Goal: Information Seeking & Learning: Find specific fact

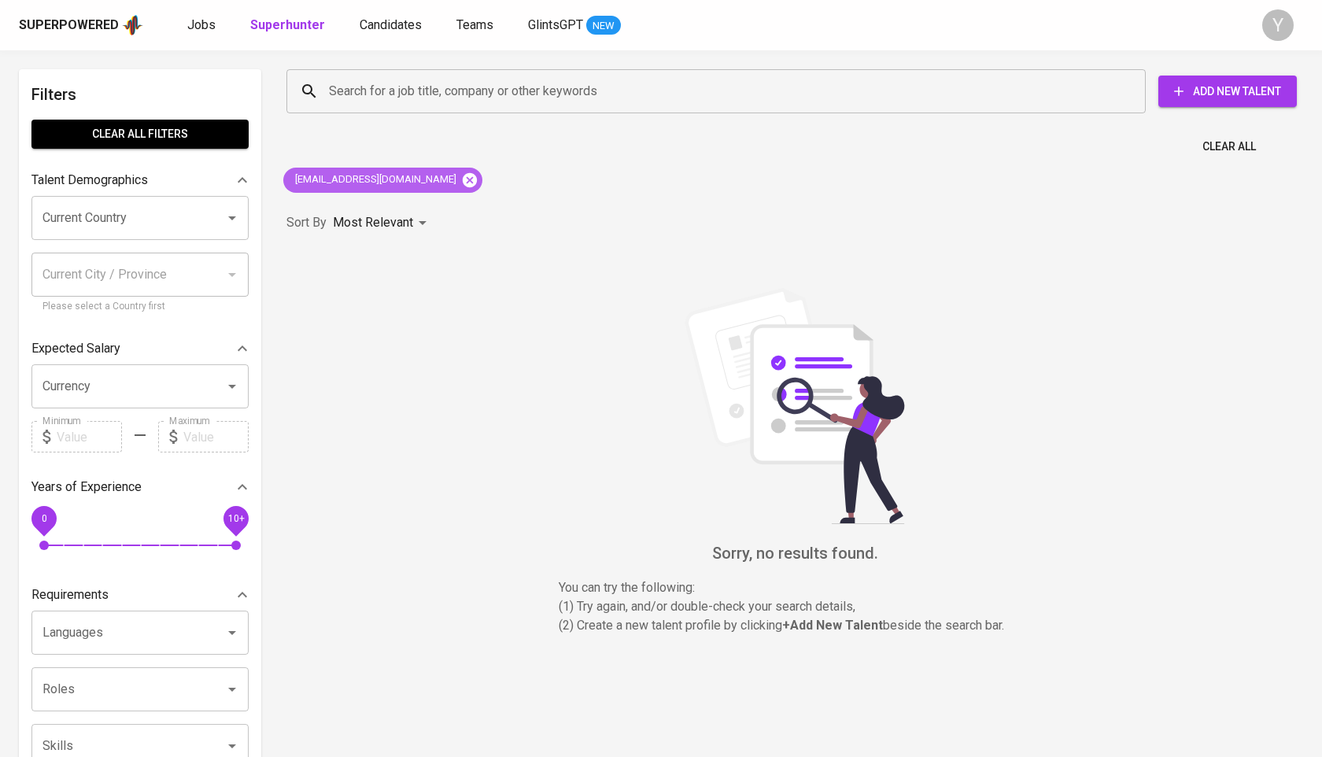
click at [463, 180] on icon at bounding box center [470, 179] width 14 height 14
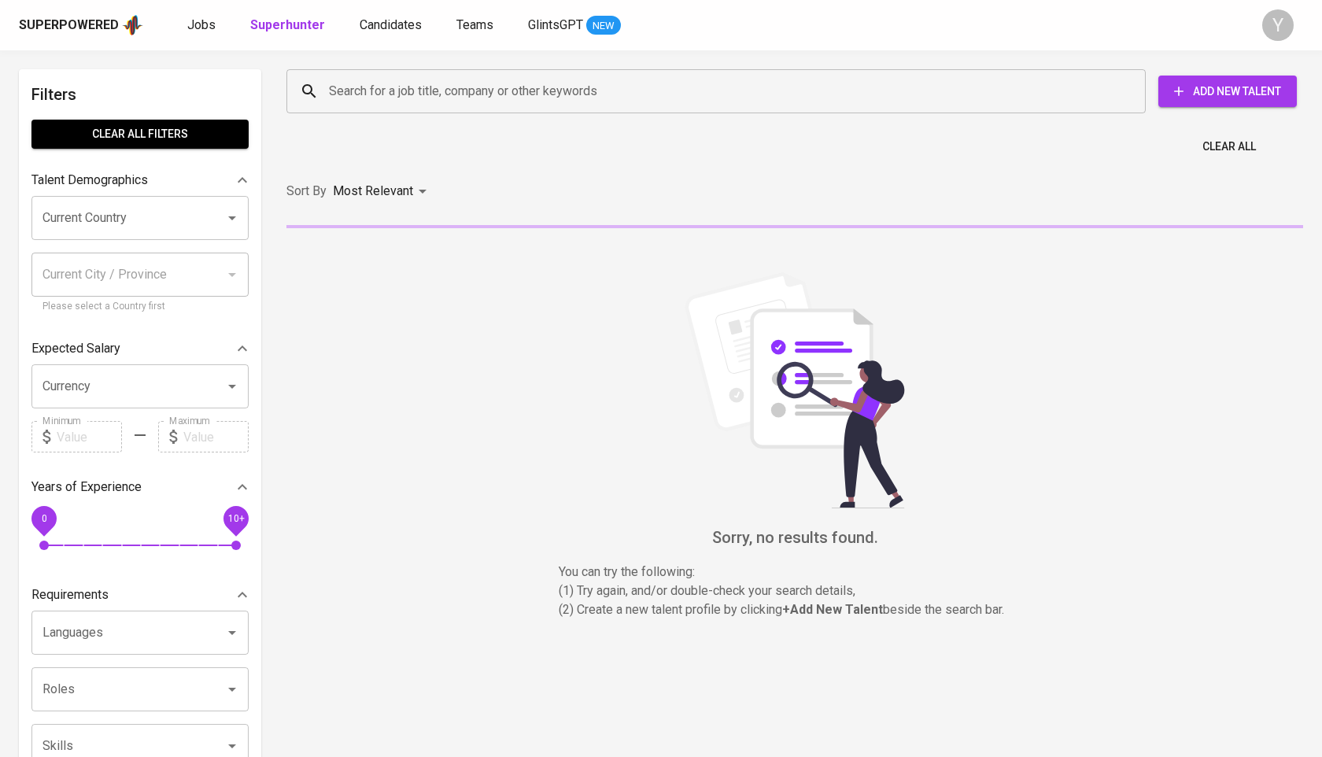
click at [452, 83] on input "Search for a job title, company or other keywords" at bounding box center [720, 91] width 790 height 30
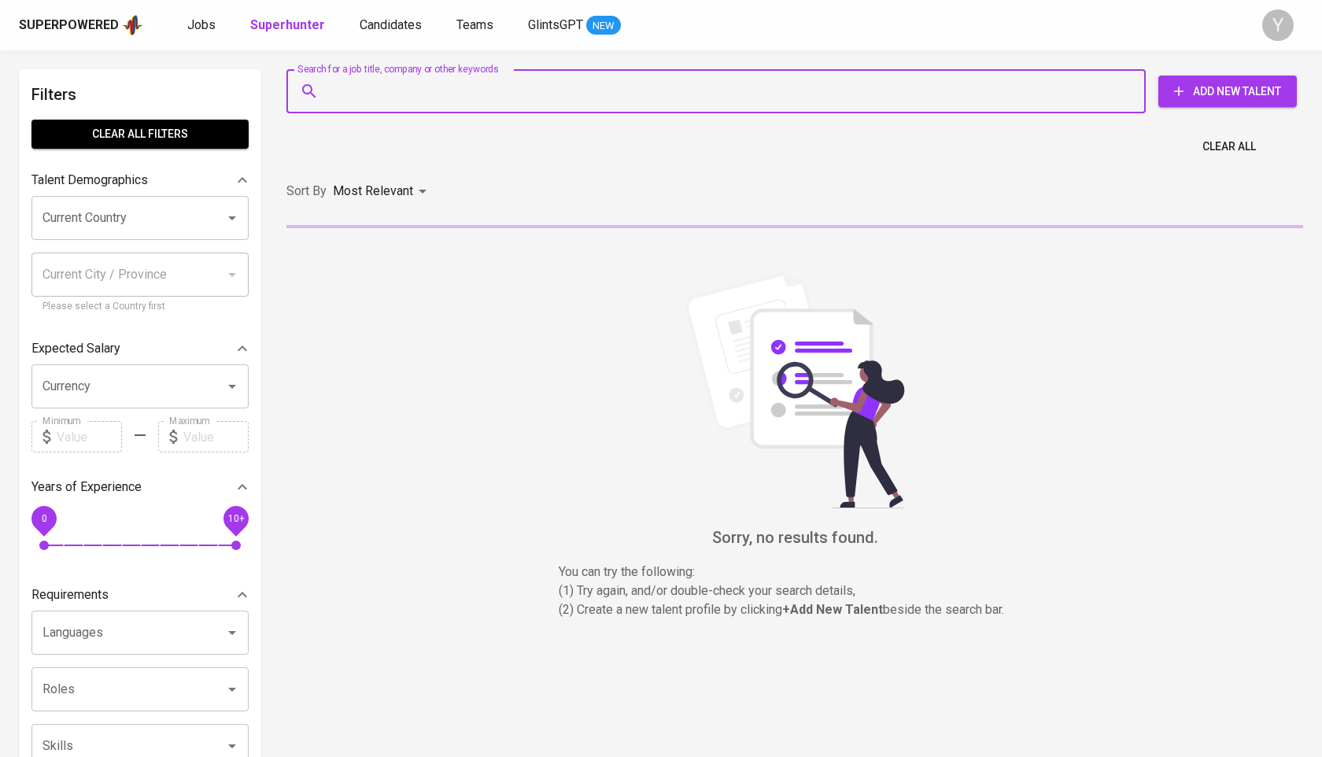
paste input "[EMAIL_ADDRESS][DOMAIN_NAME]"
type input "[EMAIL_ADDRESS][DOMAIN_NAME]"
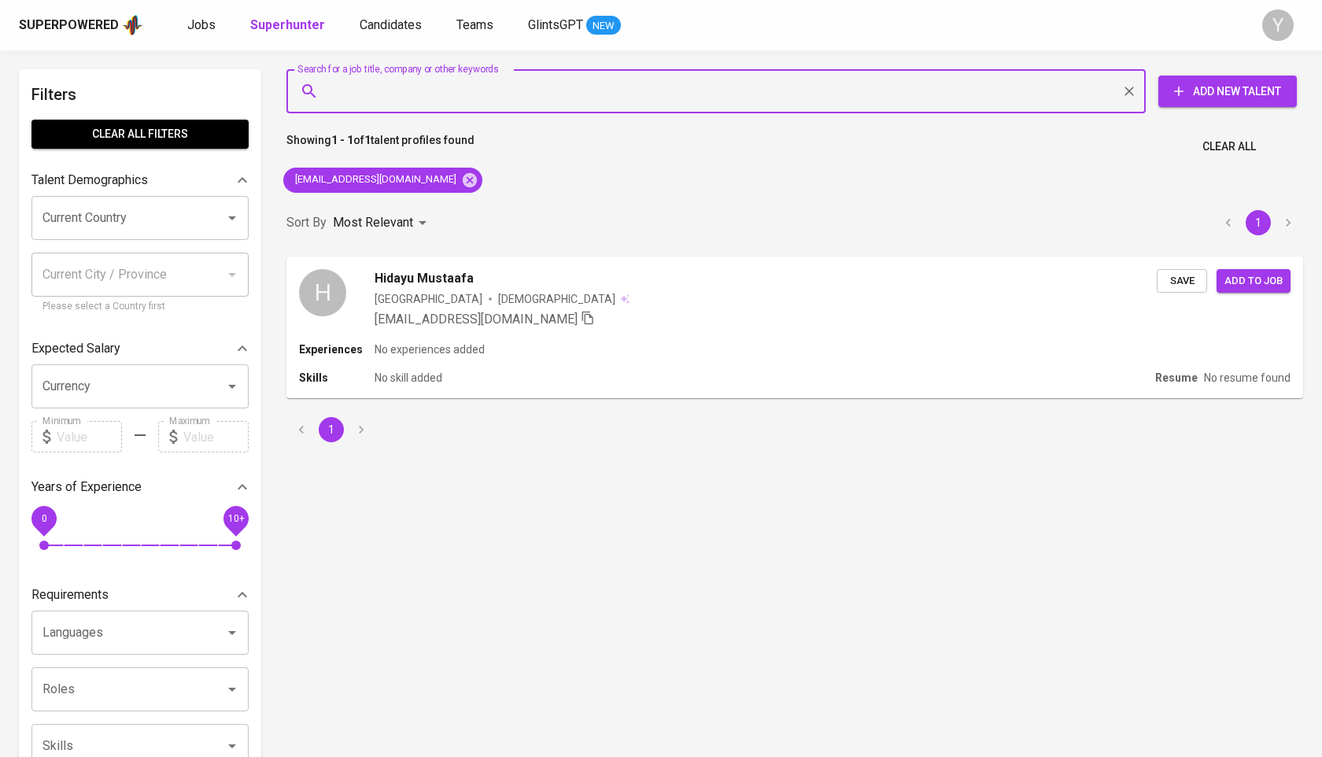
click at [456, 186] on div "[EMAIL_ADDRESS][DOMAIN_NAME]" at bounding box center [383, 180] width 212 height 38
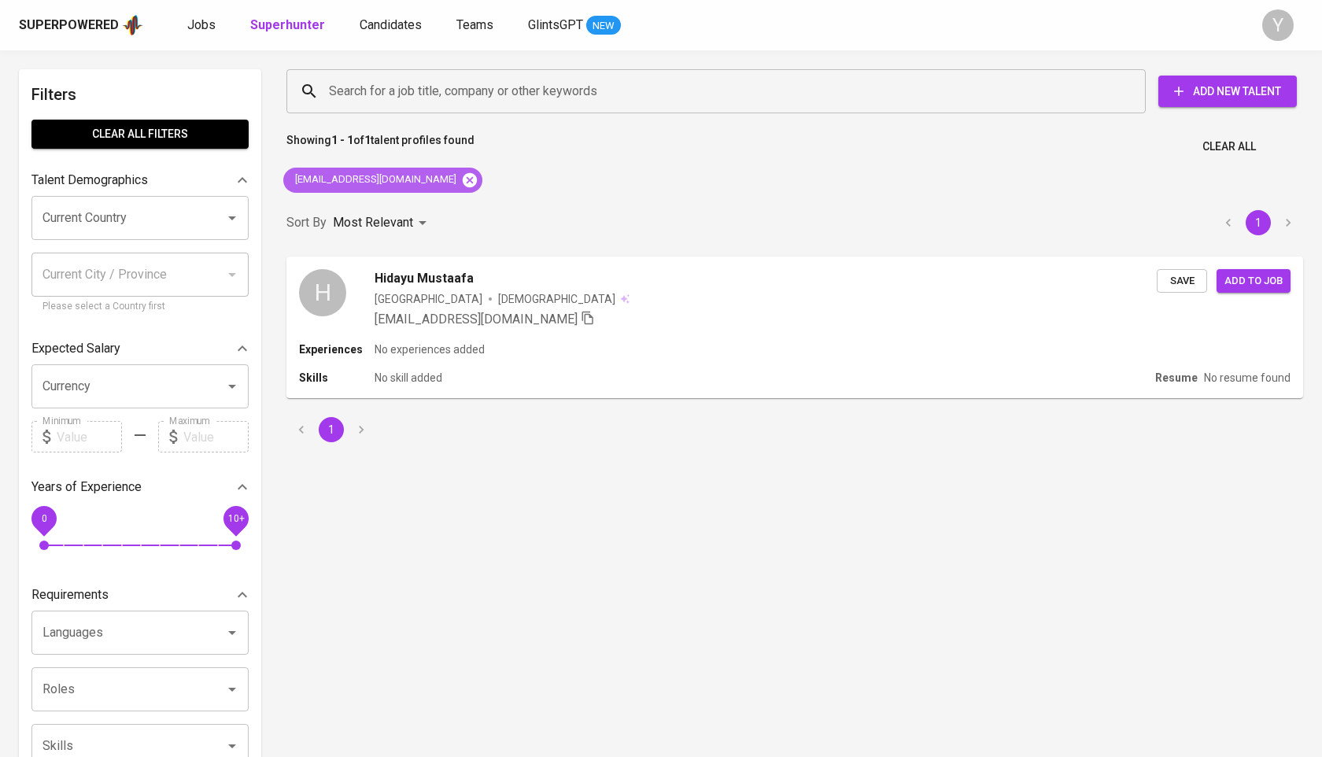
click at [461, 181] on icon at bounding box center [469, 180] width 17 height 17
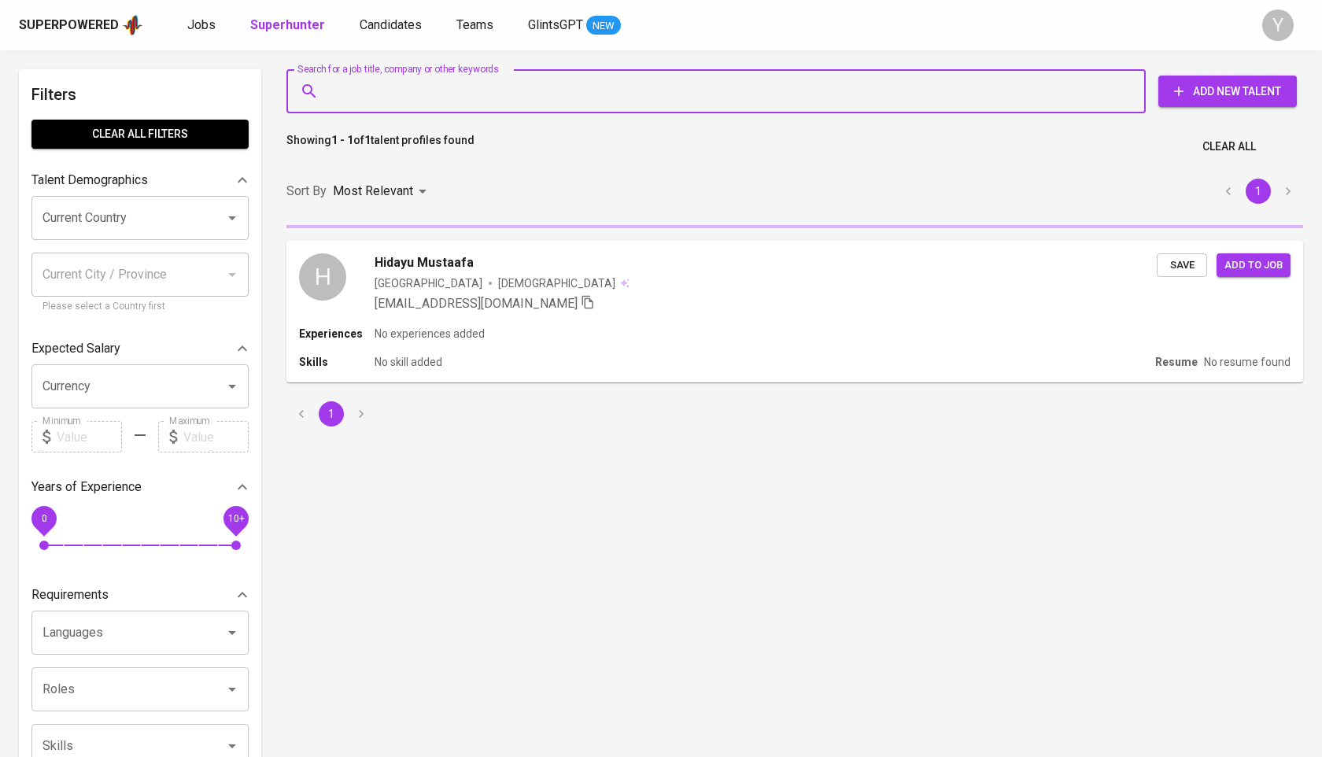
click at [448, 79] on input "Search for a job title, company or other keywords" at bounding box center [720, 91] width 790 height 30
paste input "[EMAIL_ADDRESS][DOMAIN_NAME]"
type input "[EMAIL_ADDRESS][DOMAIN_NAME]"
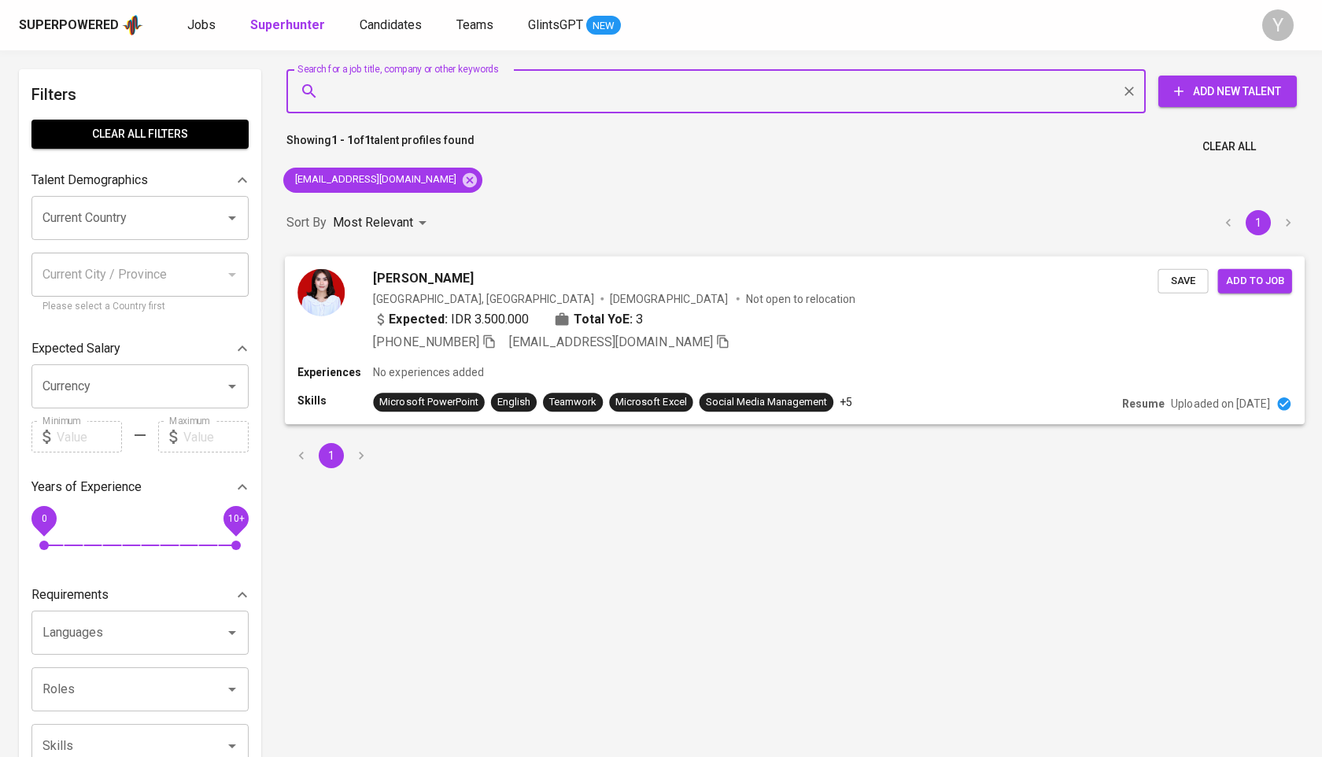
click at [494, 340] on icon "button" at bounding box center [488, 340] width 11 height 13
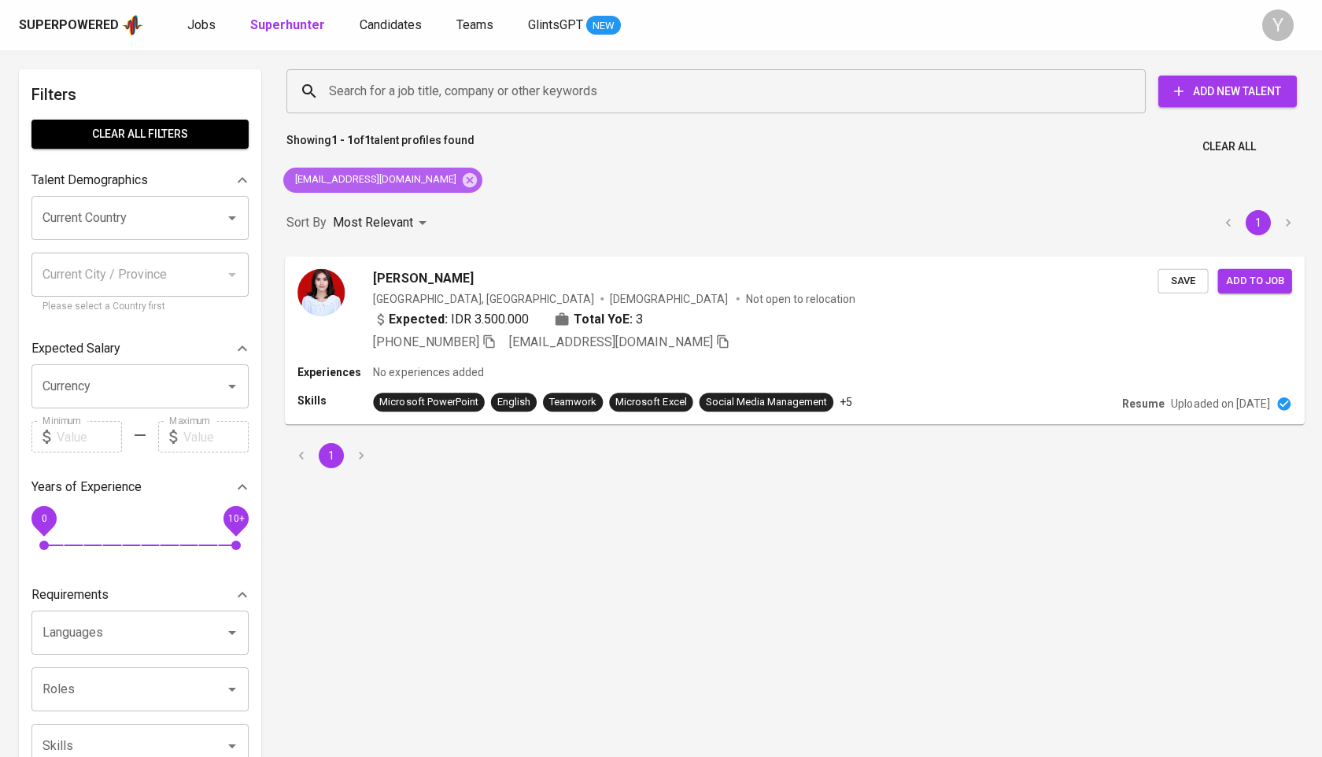
click at [405, 184] on span "[EMAIL_ADDRESS][DOMAIN_NAME]" at bounding box center [374, 179] width 183 height 15
click at [463, 181] on icon at bounding box center [470, 179] width 14 height 14
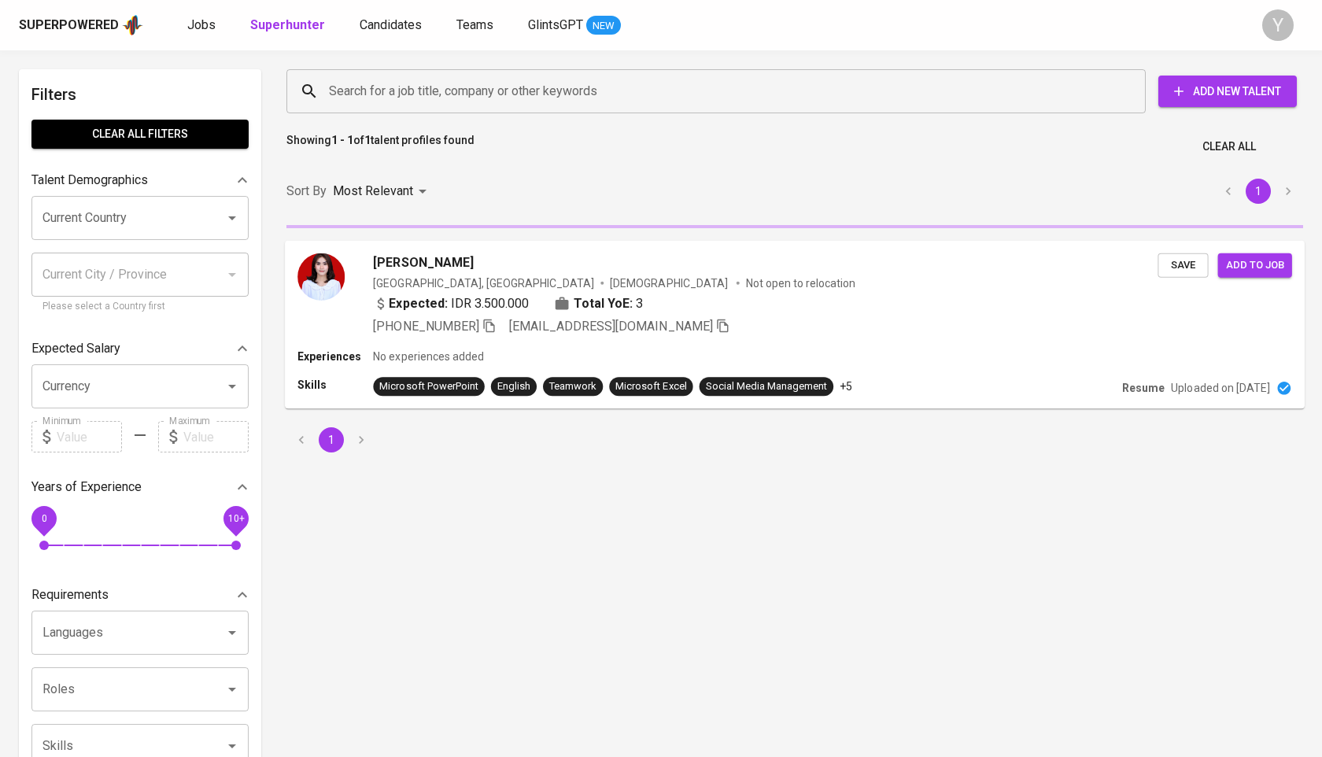
click at [449, 86] on input "Search for a job title, company or other keywords" at bounding box center [720, 91] width 790 height 30
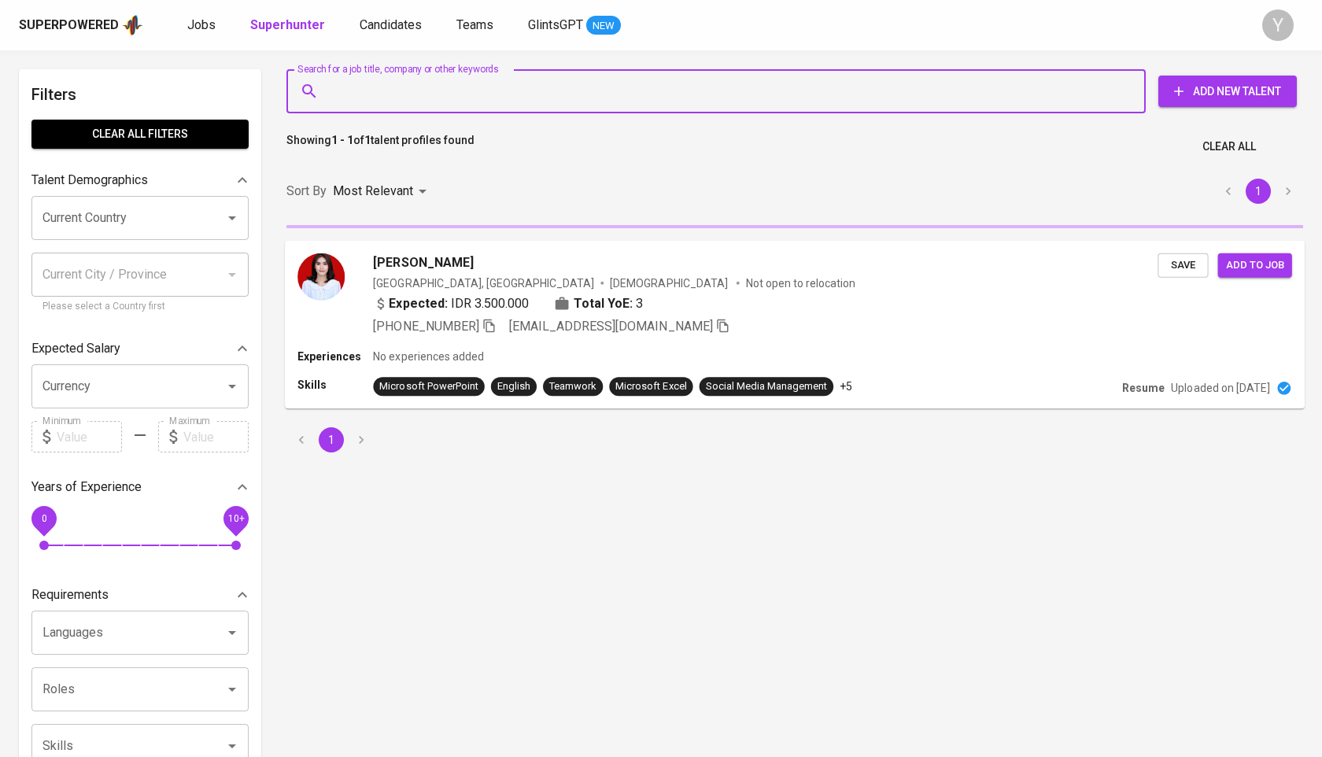
paste input "[EMAIL_ADDRESS][DOMAIN_NAME]"
type input "[EMAIL_ADDRESS][DOMAIN_NAME]"
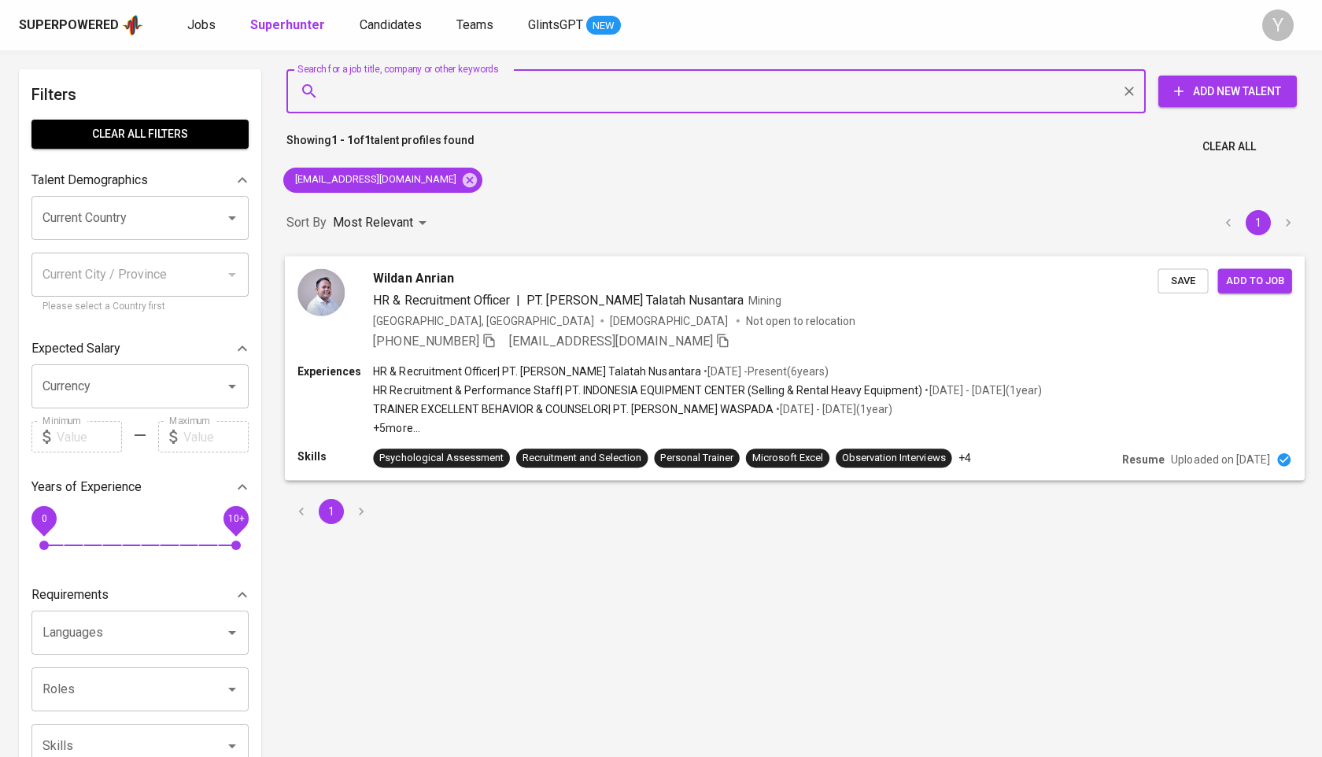
click at [483, 337] on icon "button" at bounding box center [488, 340] width 11 height 13
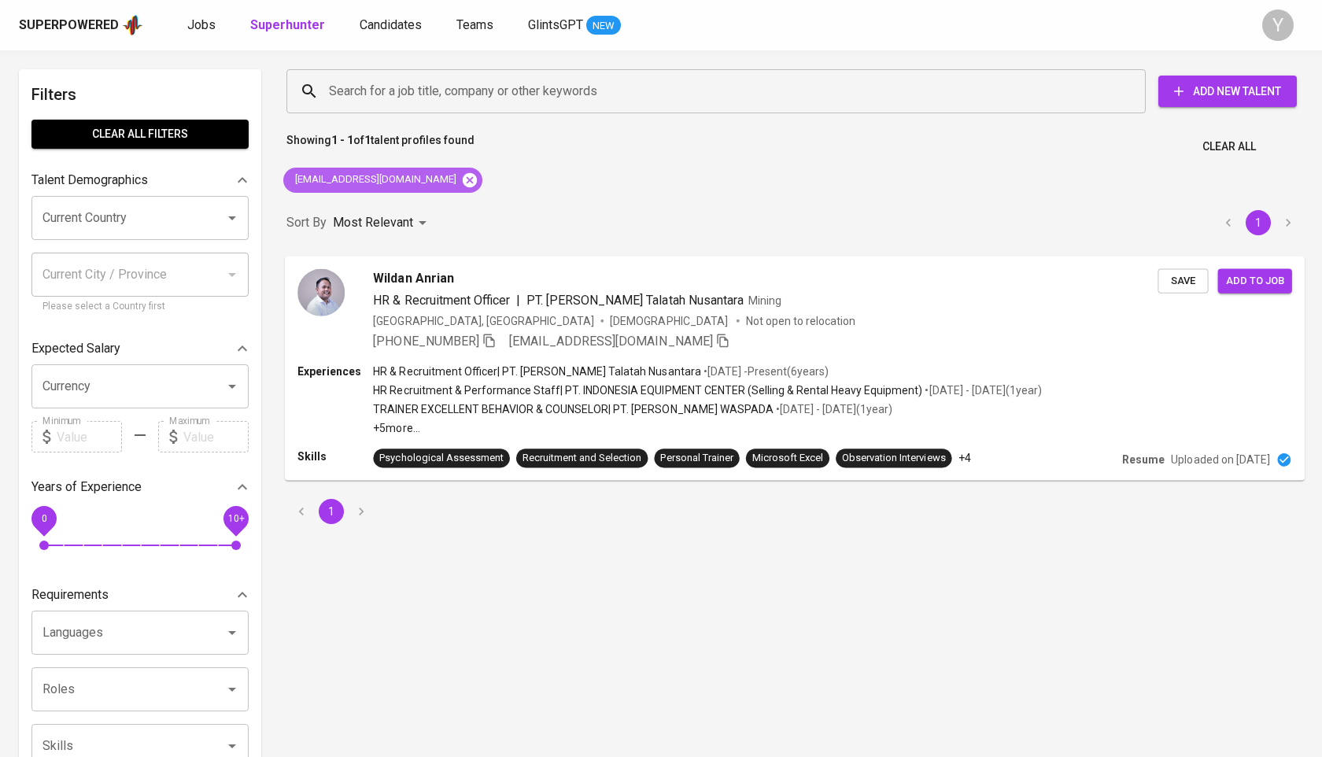
click at [461, 183] on icon at bounding box center [469, 180] width 17 height 17
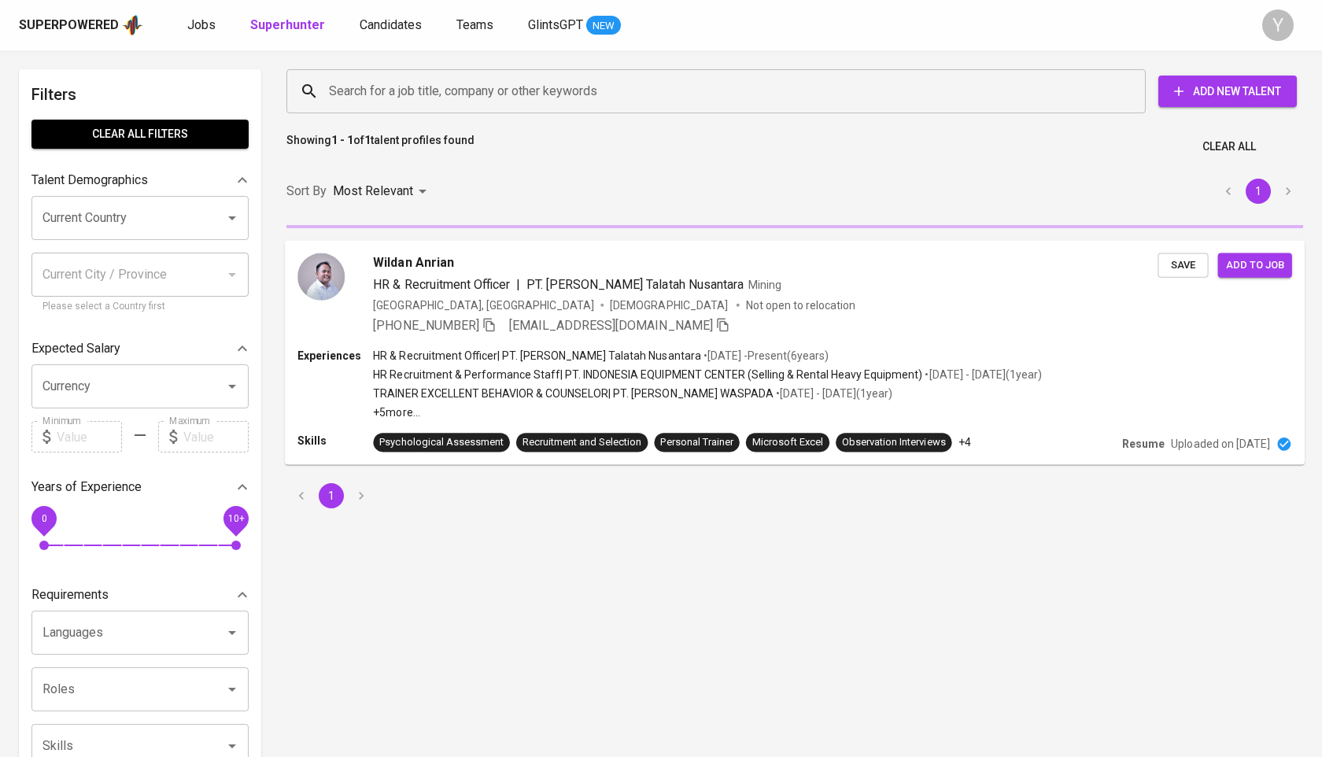
click at [412, 93] on input "Search for a job title, company or other keywords" at bounding box center [720, 91] width 790 height 30
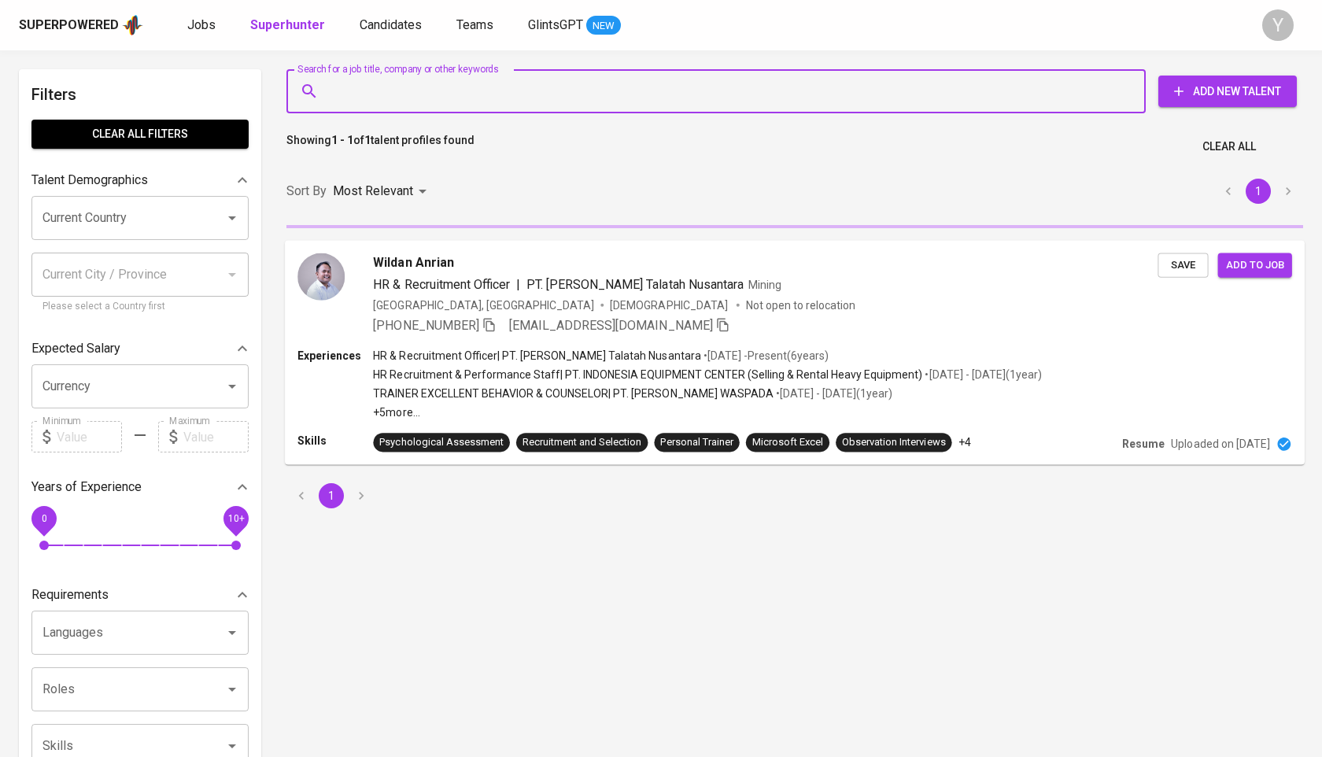
paste input "[EMAIL_ADDRESS][DOMAIN_NAME]"
type input "[EMAIL_ADDRESS][DOMAIN_NAME]"
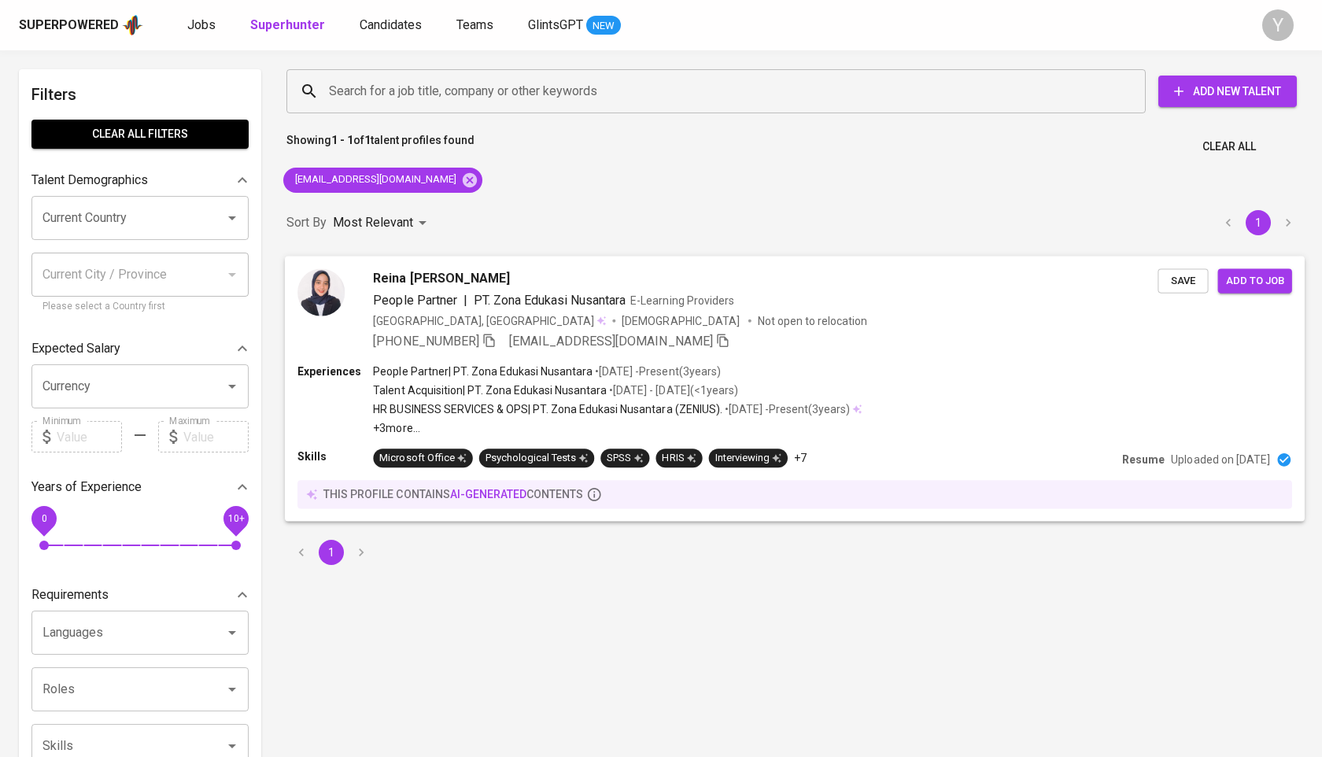
click at [506, 352] on div "[PERSON_NAME] [PERSON_NAME] People Partner | PT. Zona Edukasi Nusantara E-Learn…" at bounding box center [795, 309] width 1020 height 107
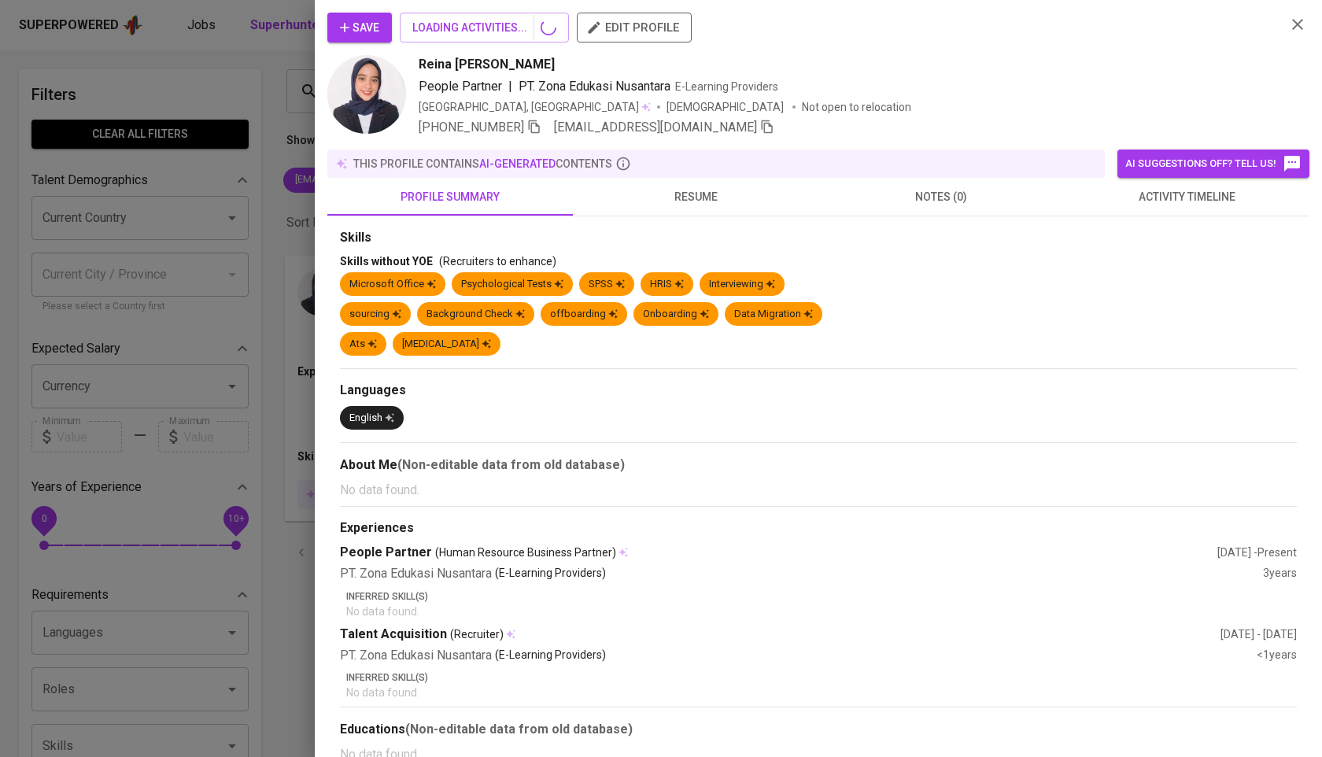
click at [501, 347] on div at bounding box center [661, 378] width 1322 height 757
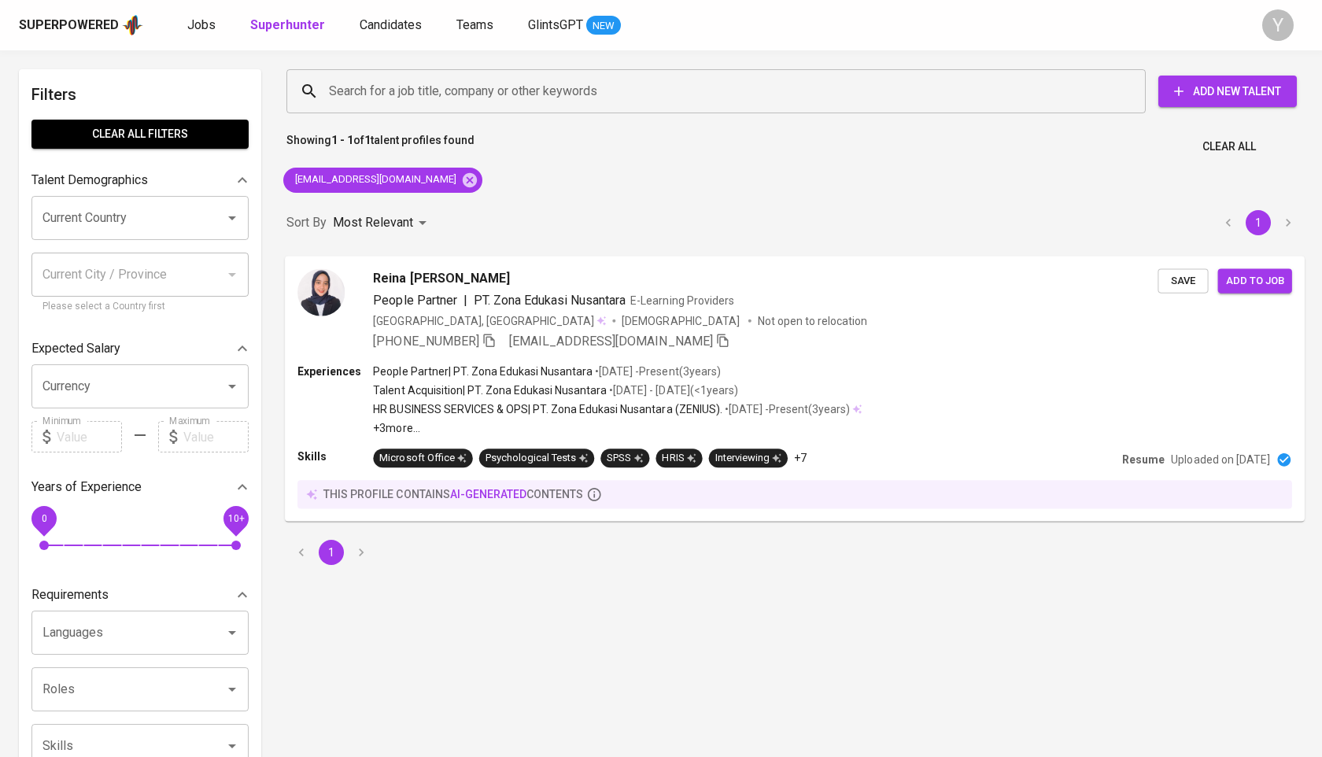
click at [493, 343] on icon "button" at bounding box center [489, 340] width 14 height 14
